Goal: Information Seeking & Learning: Learn about a topic

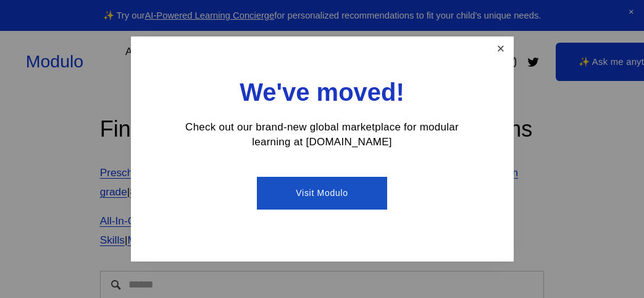
click at [507, 57] on link "Close" at bounding box center [501, 49] width 22 height 22
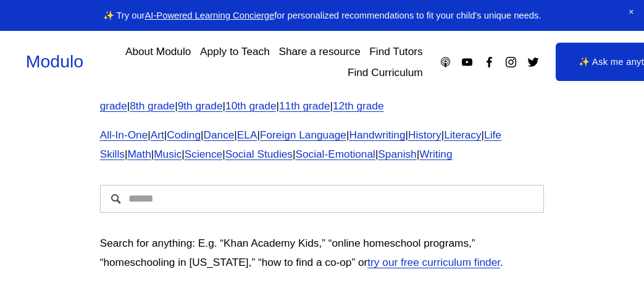
scroll to position [83, 0]
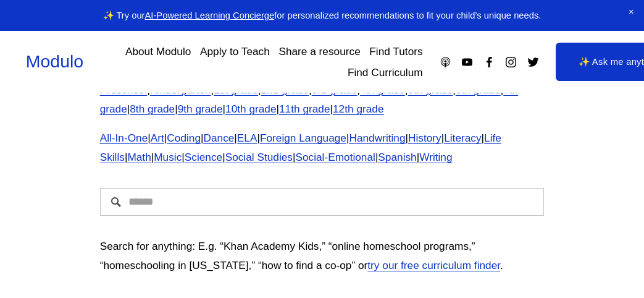
click at [164, 103] on link "7th grade" at bounding box center [309, 98] width 419 height 31
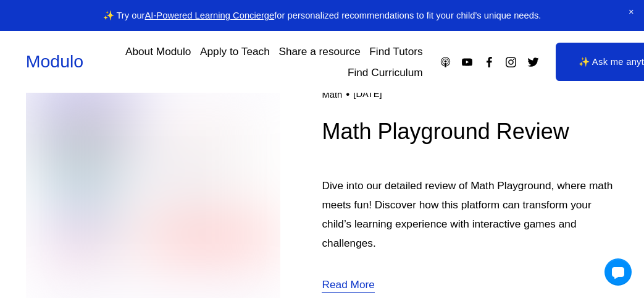
scroll to position [351, 0]
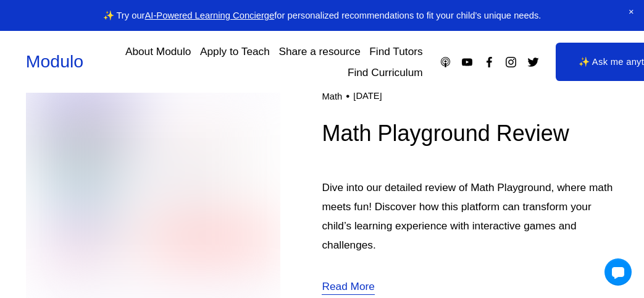
click at [111, 148] on img at bounding box center [153, 192] width 255 height 256
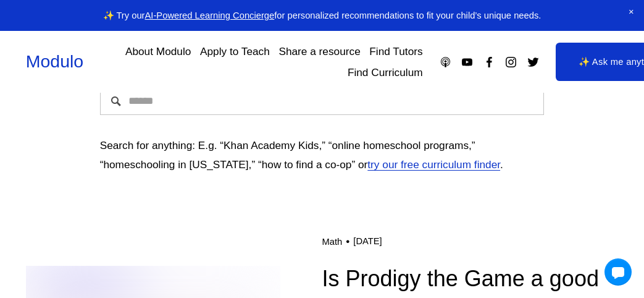
scroll to position [186, 0]
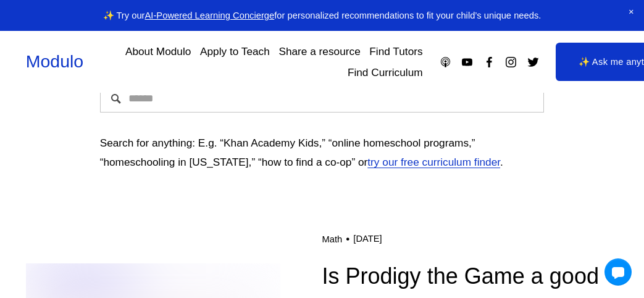
click at [223, 85] on div "Skip to Content Modulo About Modulo Apply to Teach Share a resource Find Tutors" at bounding box center [322, 62] width 644 height 62
click at [224, 88] on div "Skip to Content Modulo About Modulo Apply to Teach Share a resource Find Tutors" at bounding box center [322, 62] width 644 height 62
click at [233, 117] on div at bounding box center [323, 98] width 466 height 49
click at [153, 103] on input "Search" at bounding box center [322, 99] width 445 height 28
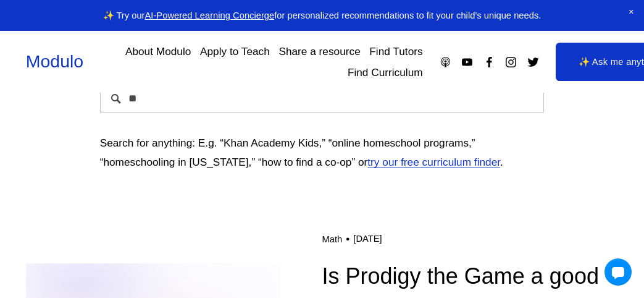
scroll to position [185, 0]
type input "**********"
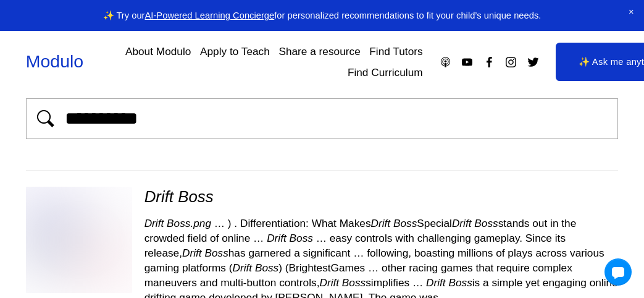
scroll to position [28, 0]
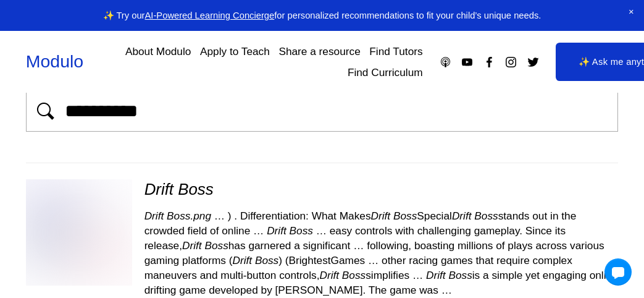
click at [64, 231] on img at bounding box center [78, 232] width 127 height 106
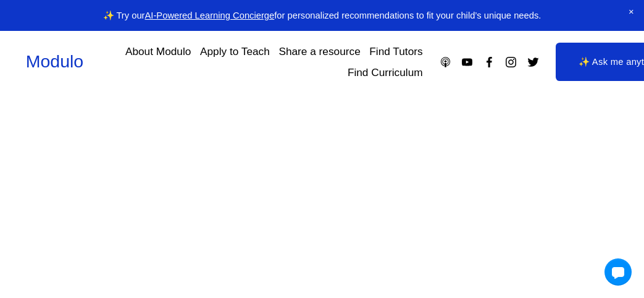
scroll to position [111, 0]
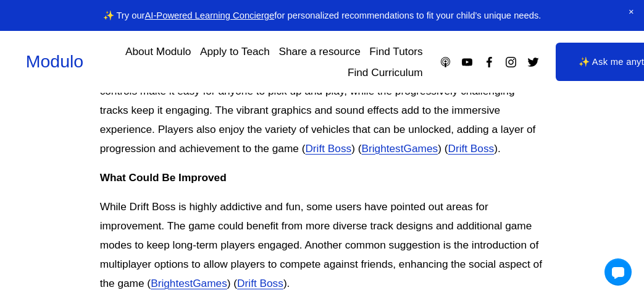
scroll to position [1408, 0]
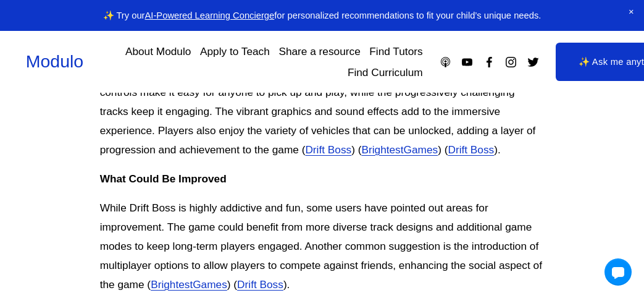
click at [338, 143] on link "Drift Boss" at bounding box center [328, 149] width 46 height 12
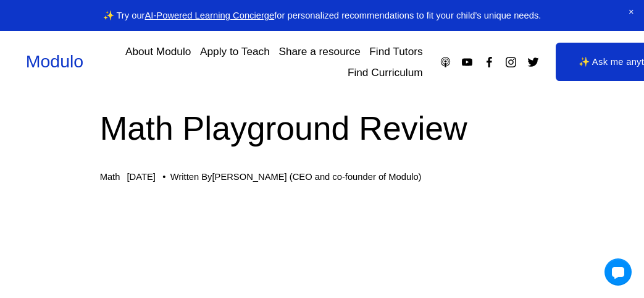
scroll to position [15, 0]
